Goal: Information Seeking & Learning: Learn about a topic

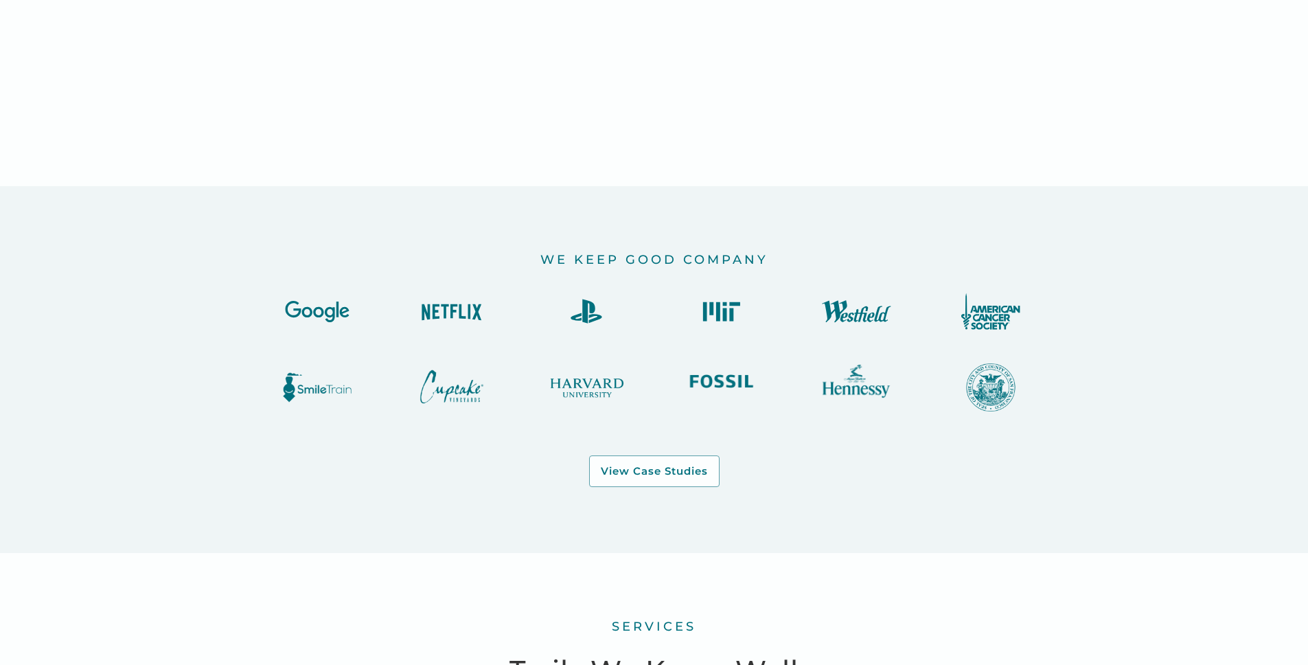
scroll to position [1392, 0]
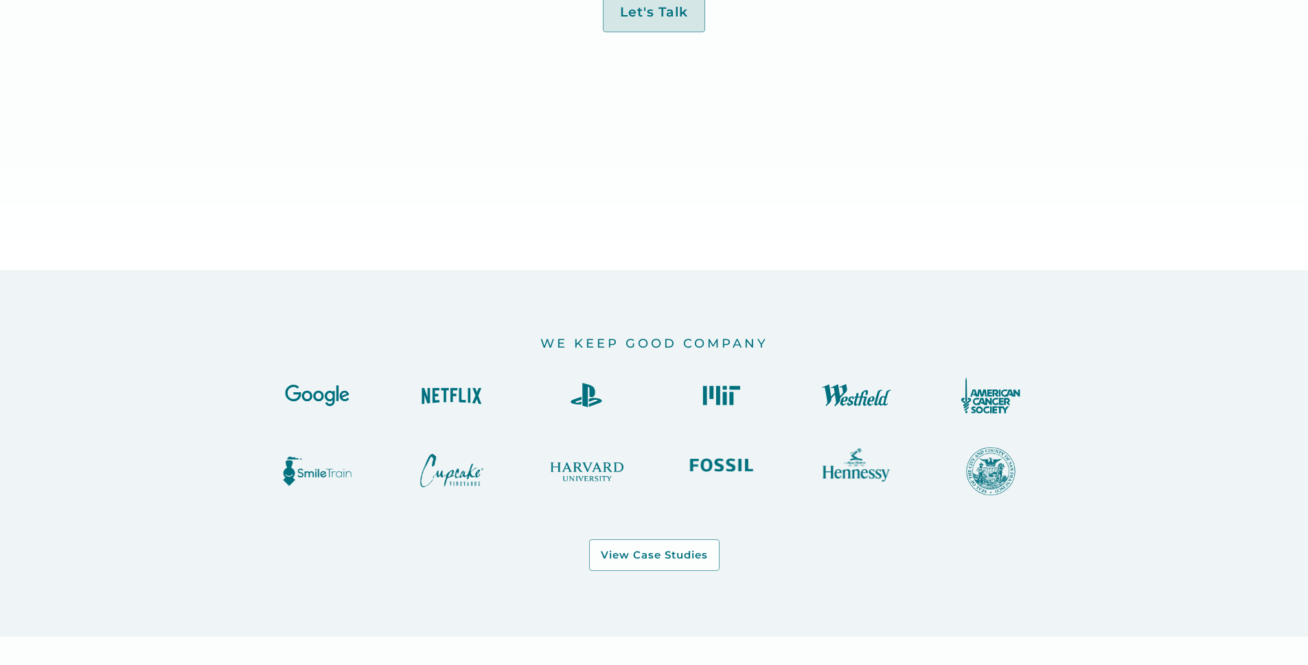
click at [467, 394] on img at bounding box center [452, 394] width 82 height 37
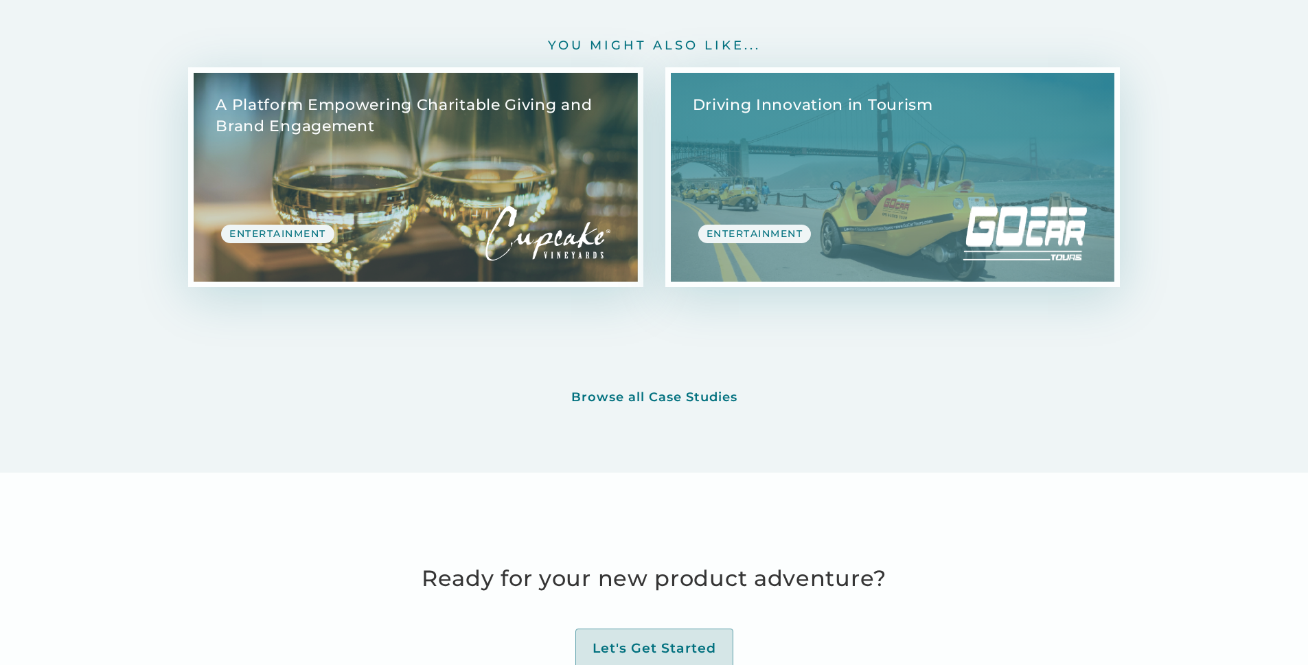
scroll to position [5369, 0]
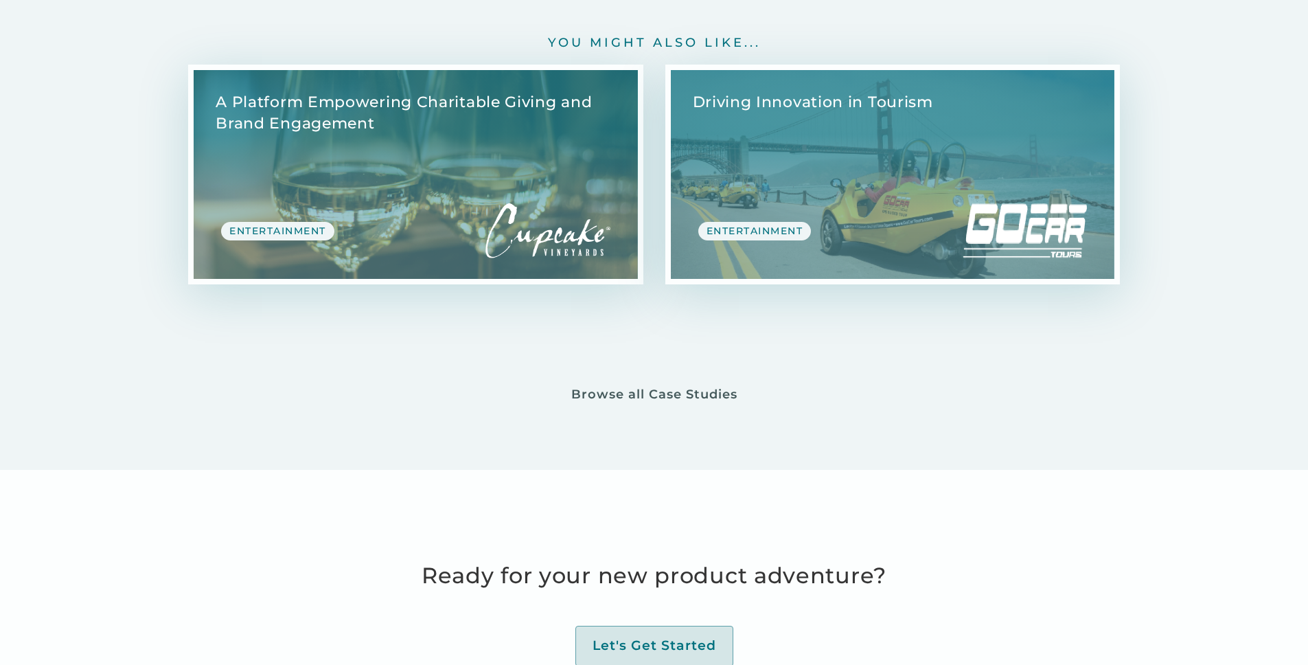
click at [630, 387] on div "Browse all Case Studies" at bounding box center [654, 395] width 166 height 16
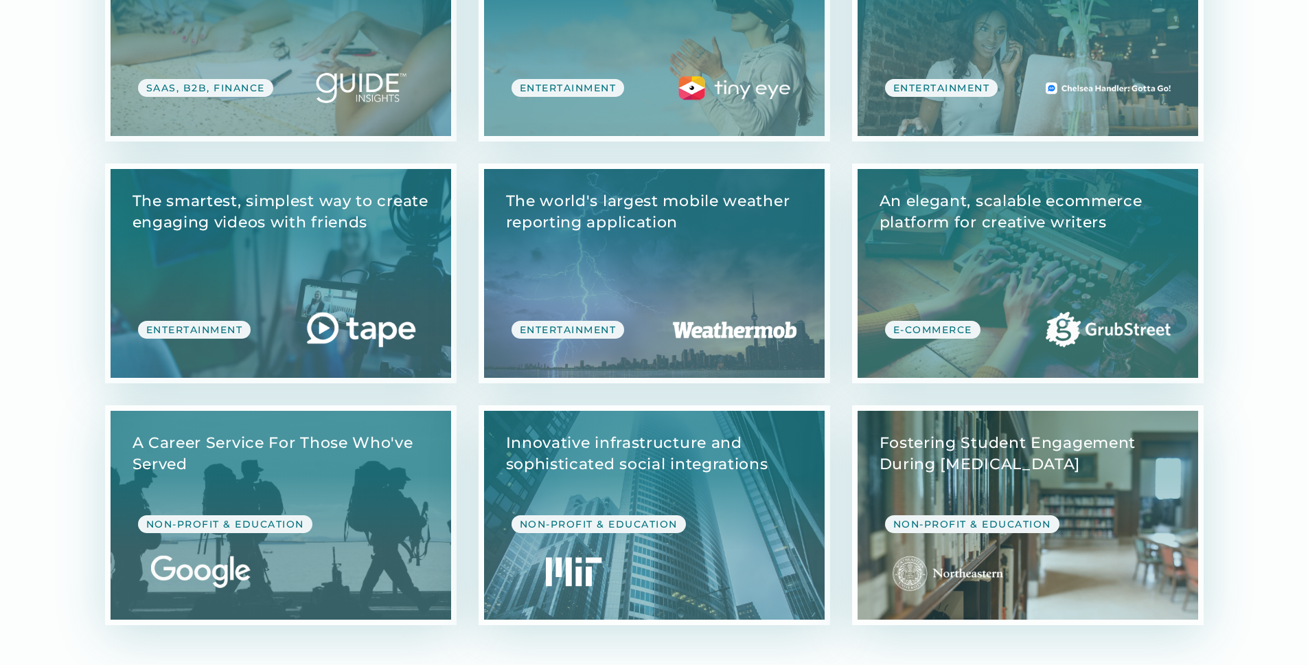
scroll to position [3631, 0]
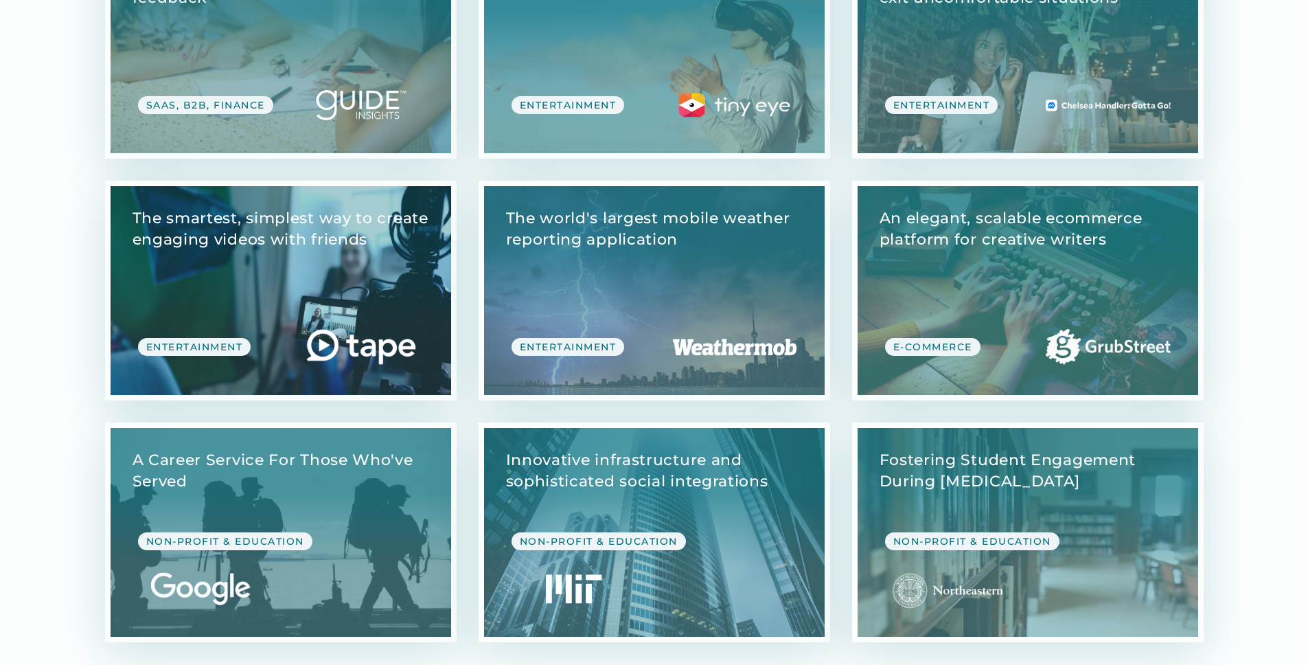
click at [296, 296] on link "View Case Study" at bounding box center [281, 290] width 341 height 209
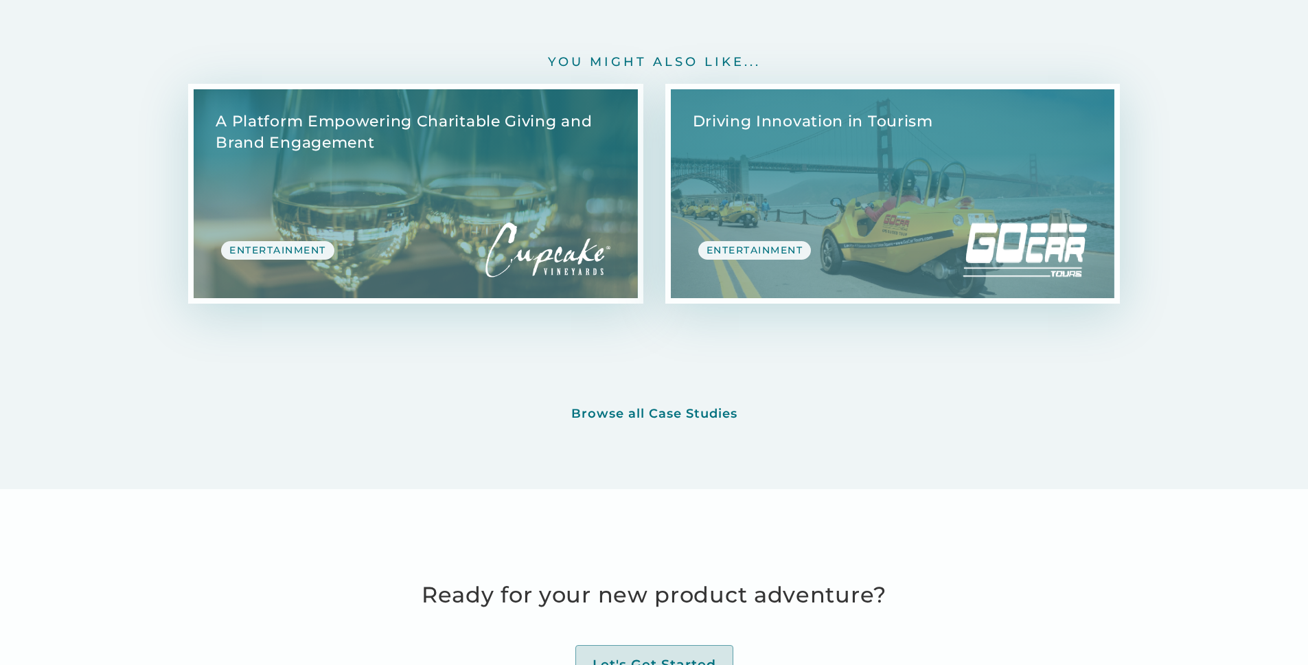
scroll to position [14229, 0]
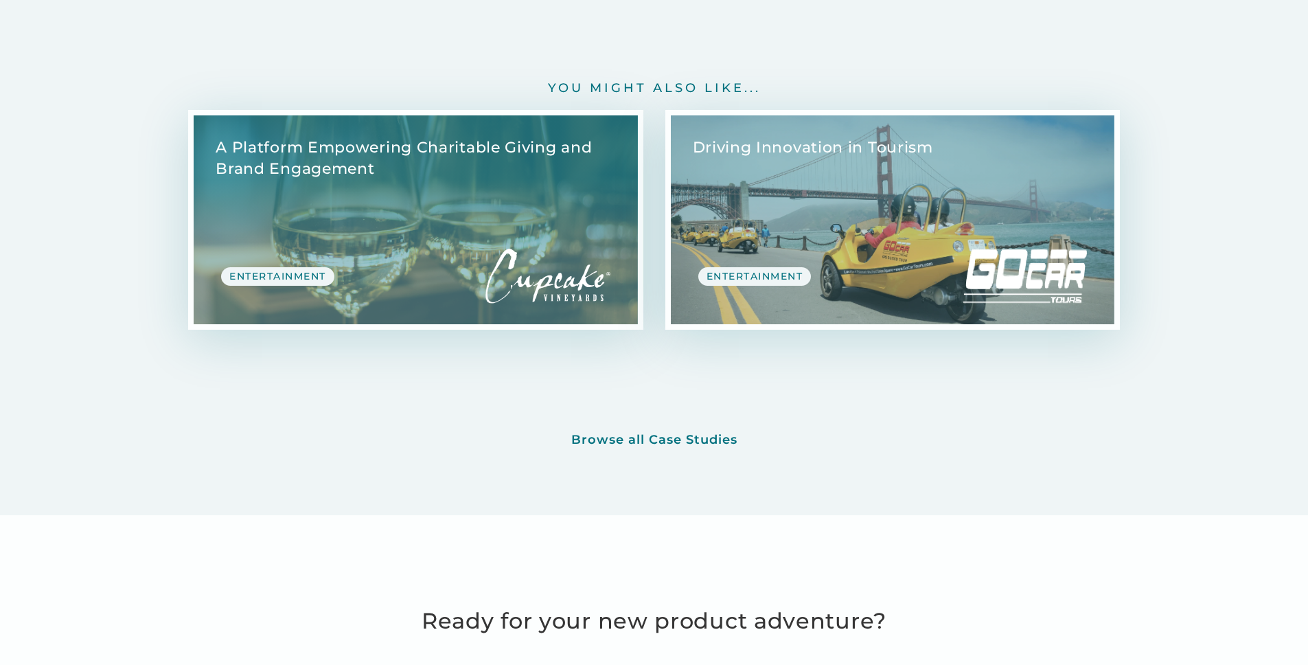
click at [886, 212] on link "View Case Study" at bounding box center [893, 219] width 444 height 209
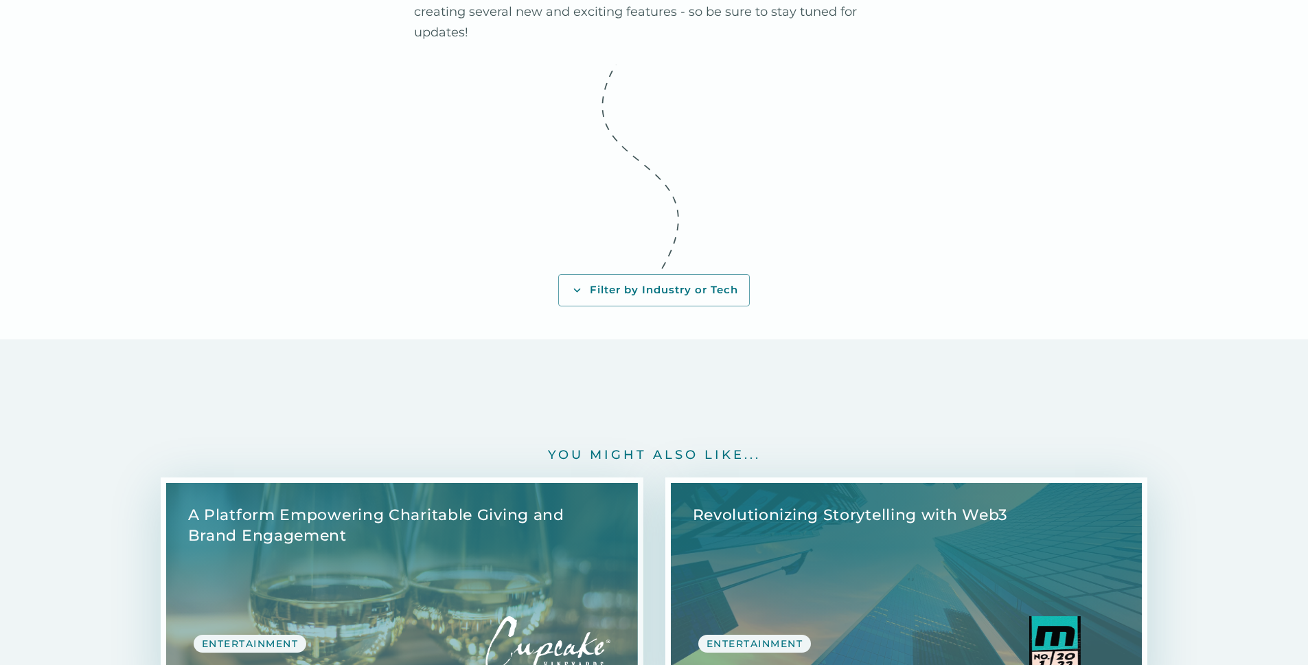
scroll to position [4821, 0]
